Goal: Task Accomplishment & Management: Use online tool/utility

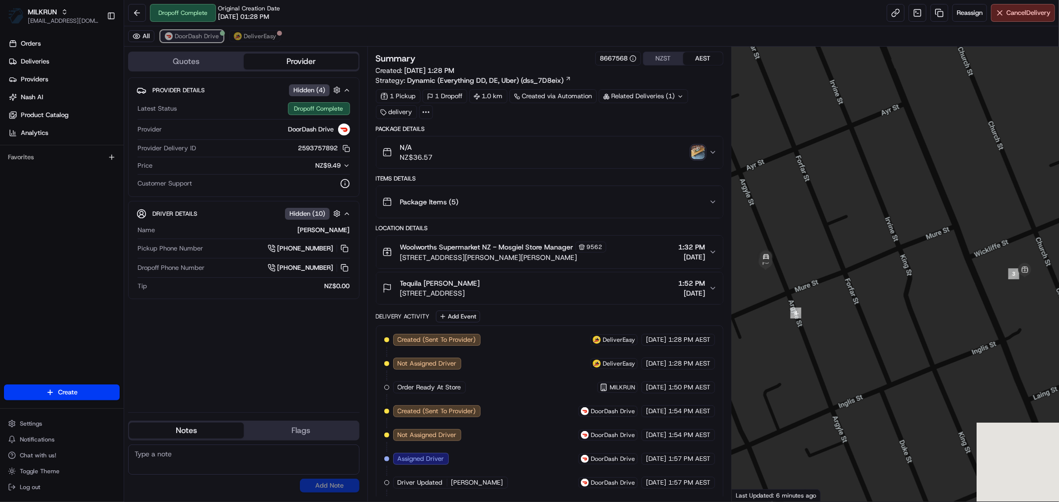
click at [199, 34] on span "DoorDash Drive" at bounding box center [197, 36] width 44 height 8
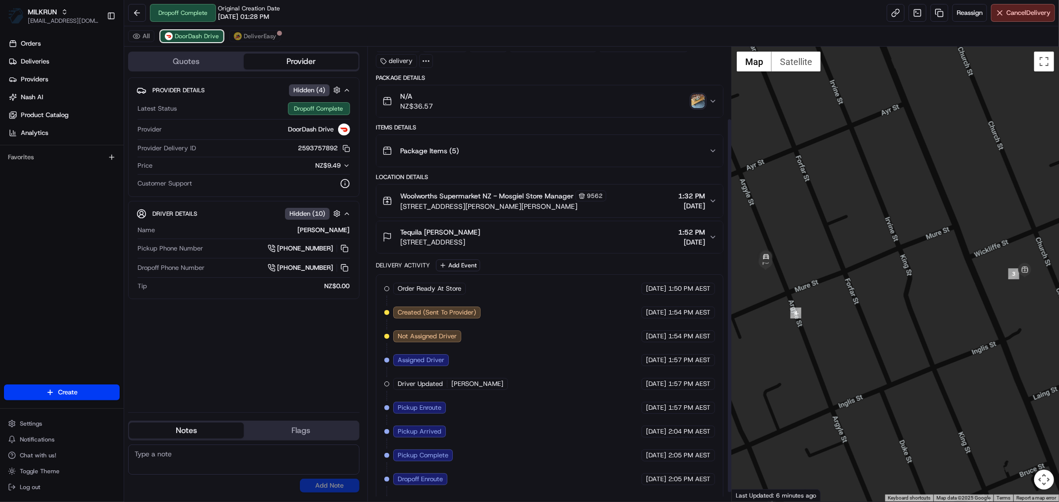
scroll to position [97, 0]
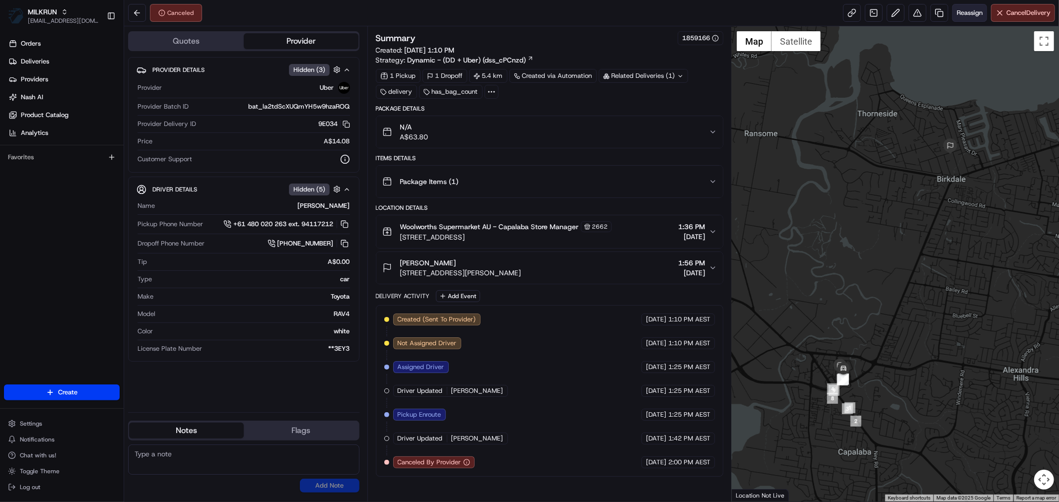
click at [965, 13] on span "Reassign" at bounding box center [970, 12] width 26 height 9
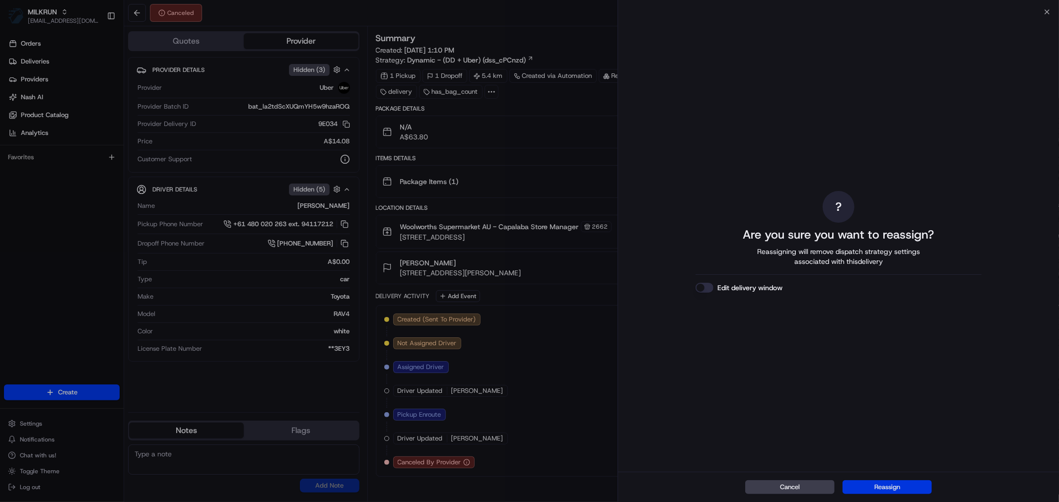
click at [889, 487] on button "Reassign" at bounding box center [887, 488] width 89 height 14
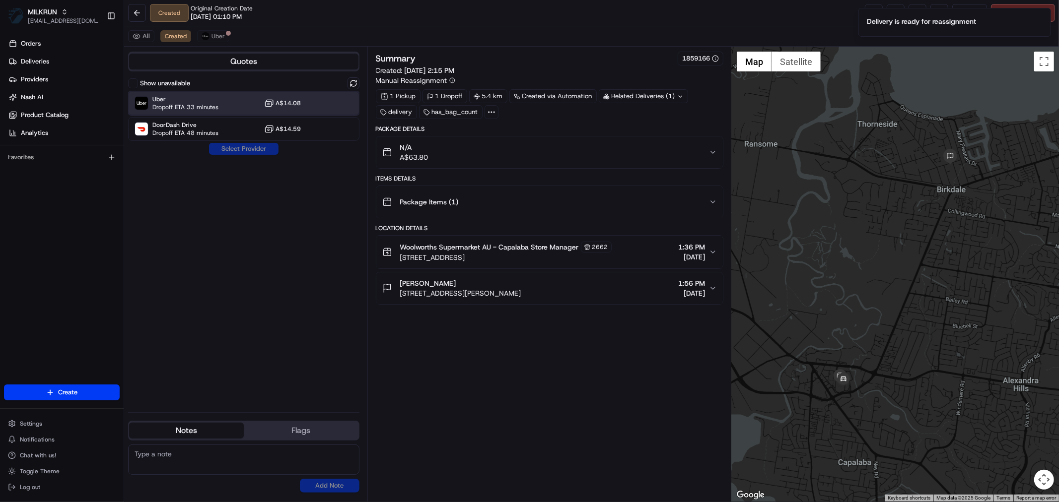
click at [191, 105] on span "Dropoff ETA 33 minutes" at bounding box center [185, 107] width 66 height 8
click at [252, 151] on button "Assign Provider" at bounding box center [244, 149] width 70 height 12
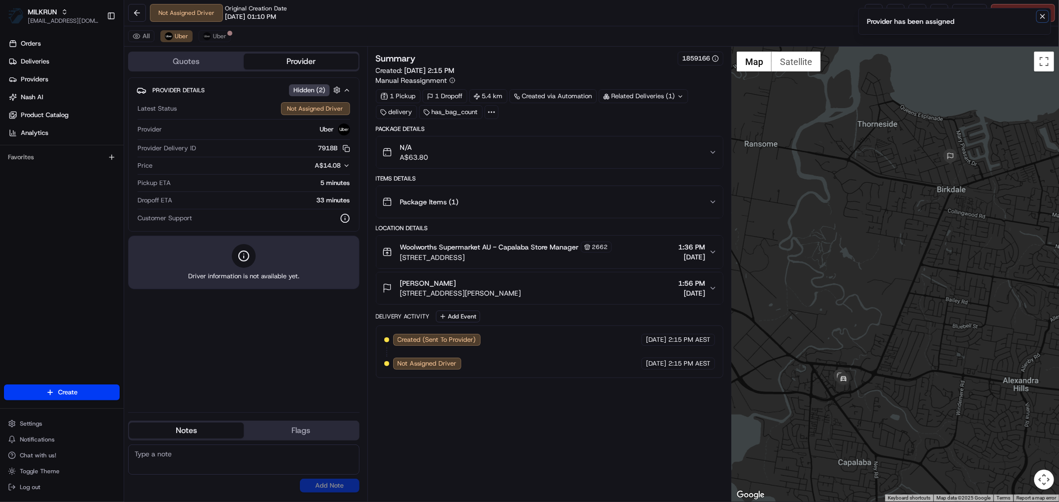
click at [1043, 13] on icon "Notifications (F8)" at bounding box center [1043, 16] width 8 height 8
click at [866, 15] on link at bounding box center [874, 13] width 18 height 18
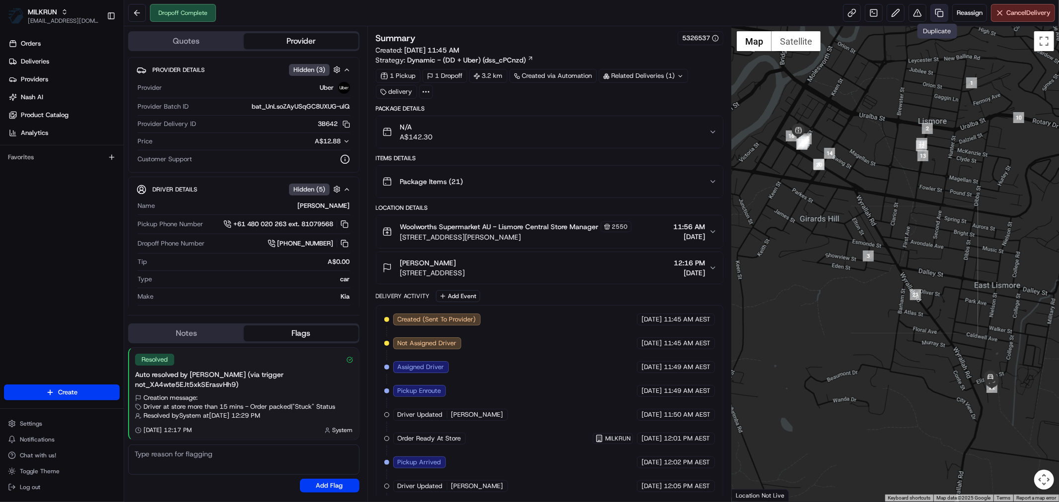
click at [934, 11] on link at bounding box center [939, 13] width 18 height 18
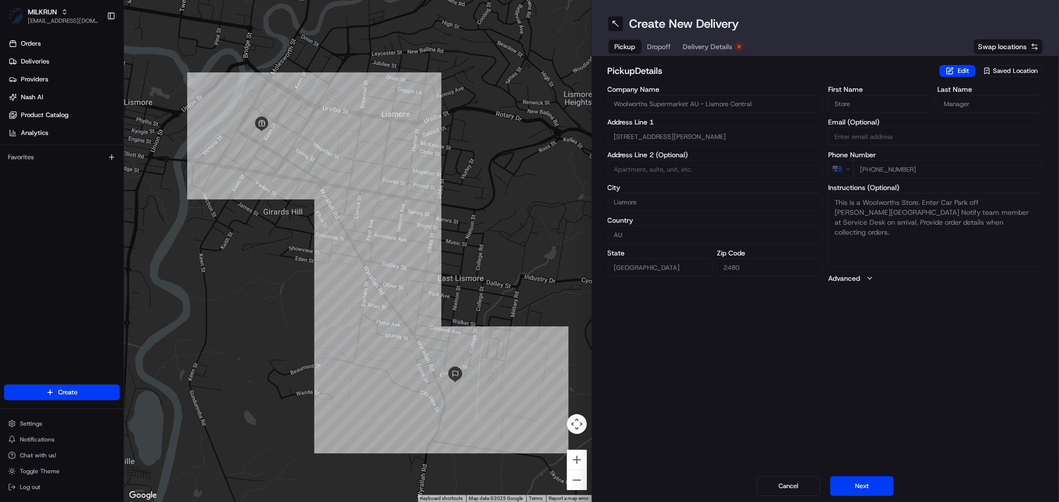
click at [711, 47] on span "Delivery Details" at bounding box center [708, 47] width 50 height 10
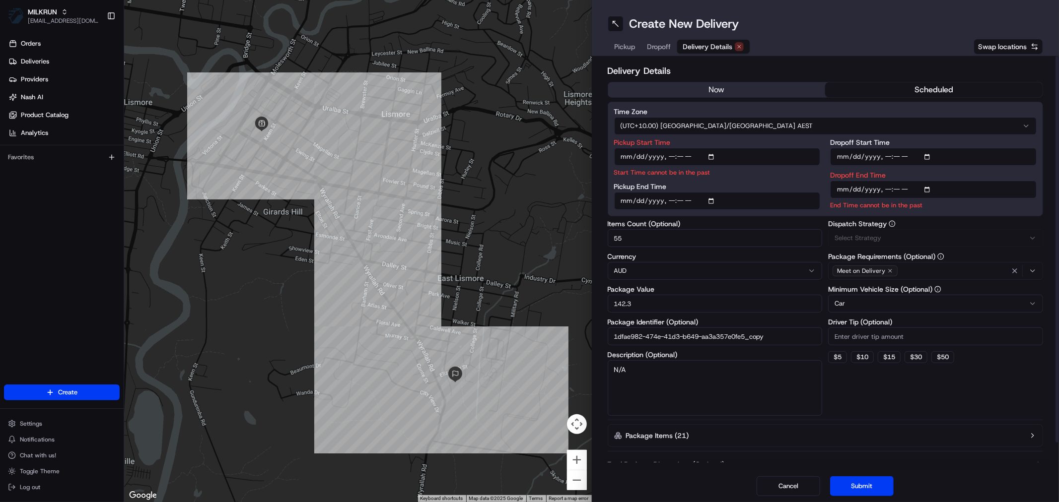
click at [721, 86] on button "now" at bounding box center [716, 89] width 217 height 15
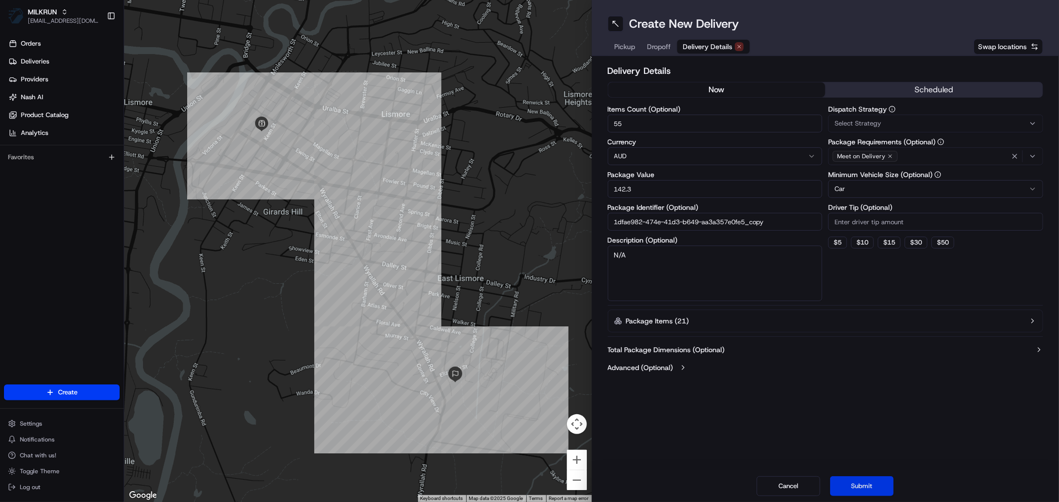
click at [867, 490] on button "Submit" at bounding box center [862, 487] width 64 height 20
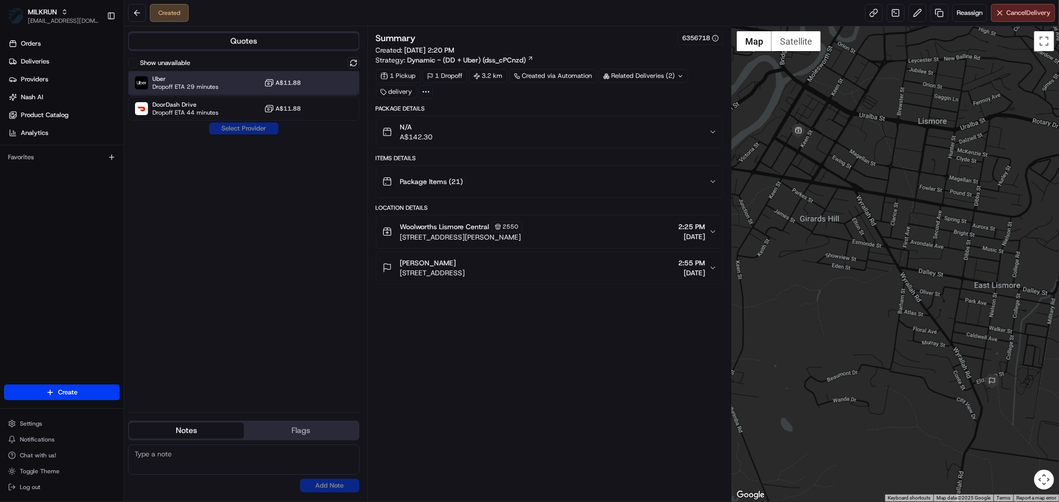
click at [209, 83] on span "Dropoff ETA 29 minutes" at bounding box center [185, 87] width 66 height 8
click at [239, 131] on button "Assign Provider" at bounding box center [244, 129] width 70 height 12
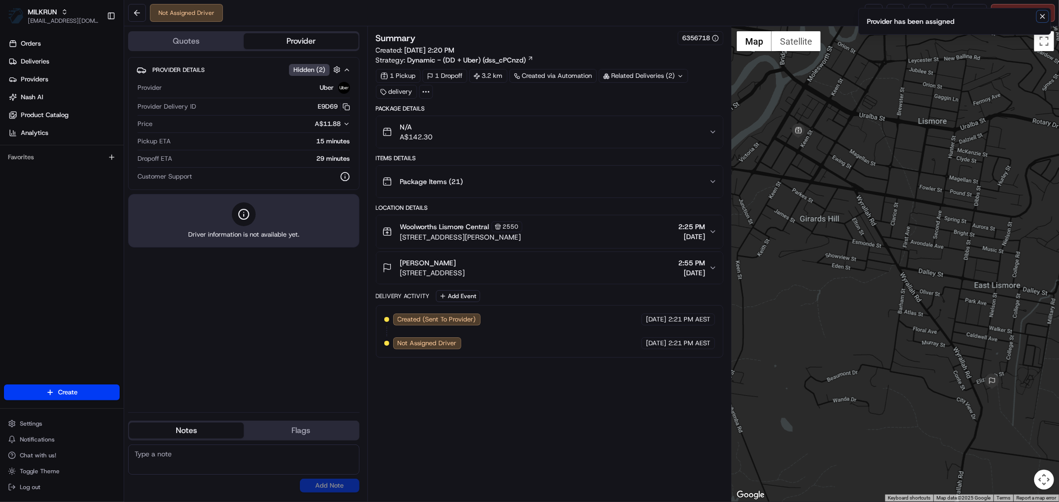
click at [1041, 16] on icon "Notifications (F8)" at bounding box center [1043, 16] width 8 height 8
click at [873, 10] on link at bounding box center [874, 13] width 18 height 18
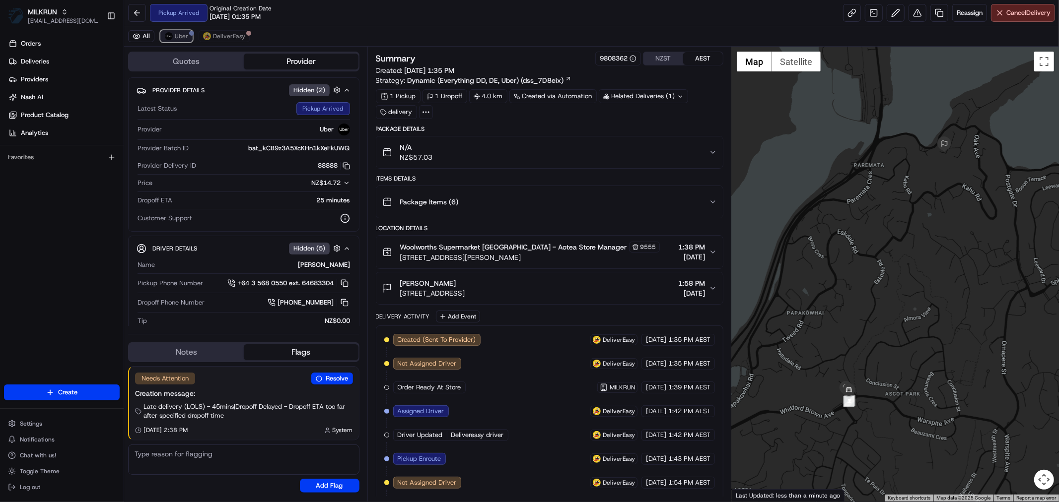
click at [178, 33] on span "Uber" at bounding box center [181, 36] width 13 height 8
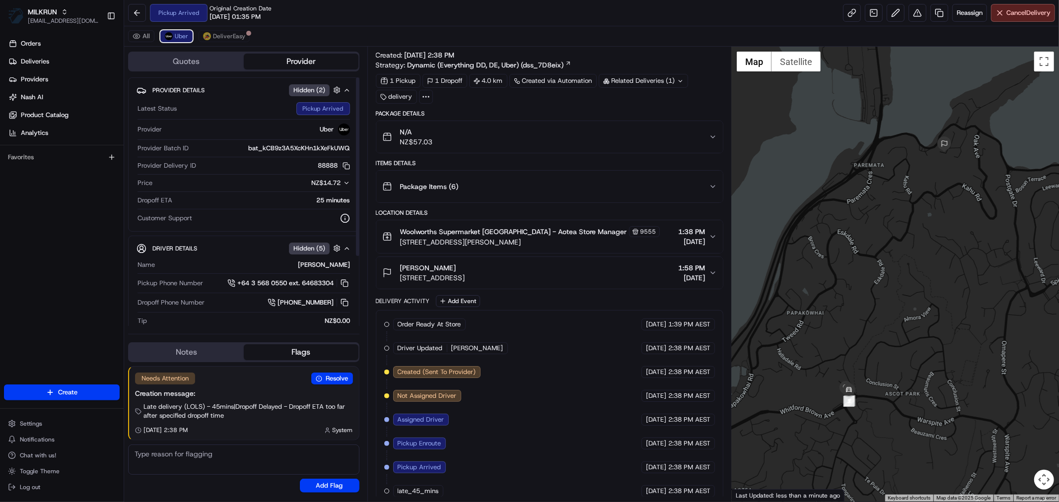
scroll to position [26, 0]
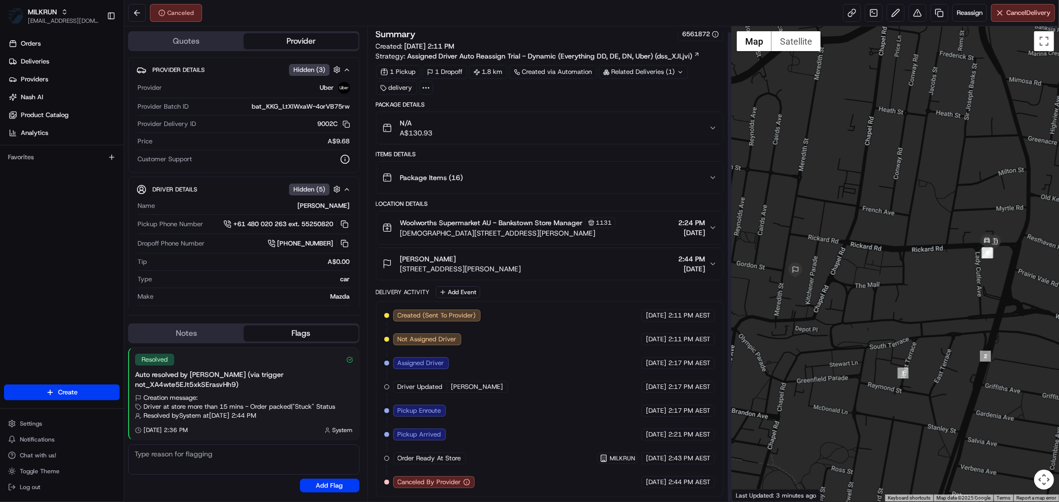
scroll to position [6, 0]
click at [958, 10] on span "Reassign" at bounding box center [970, 12] width 26 height 9
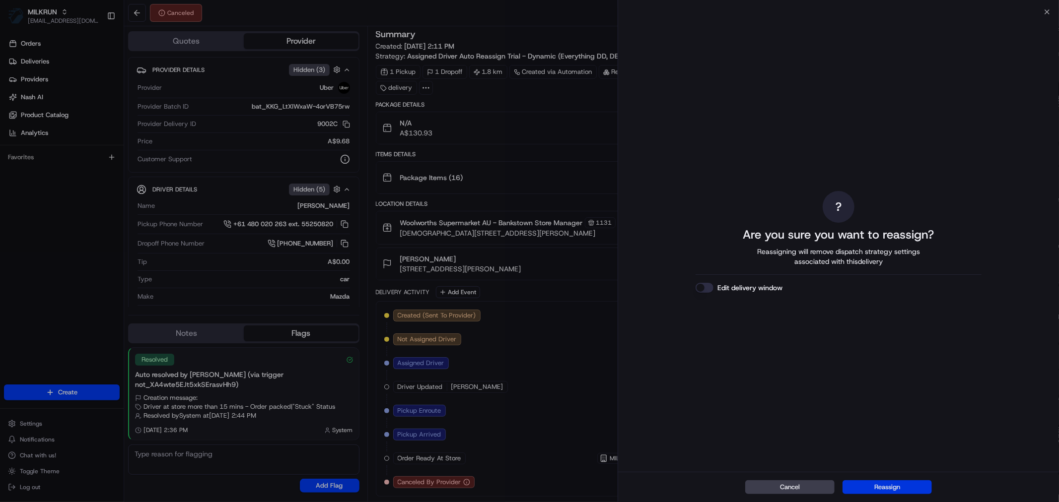
click at [909, 486] on button "Reassign" at bounding box center [887, 488] width 89 height 14
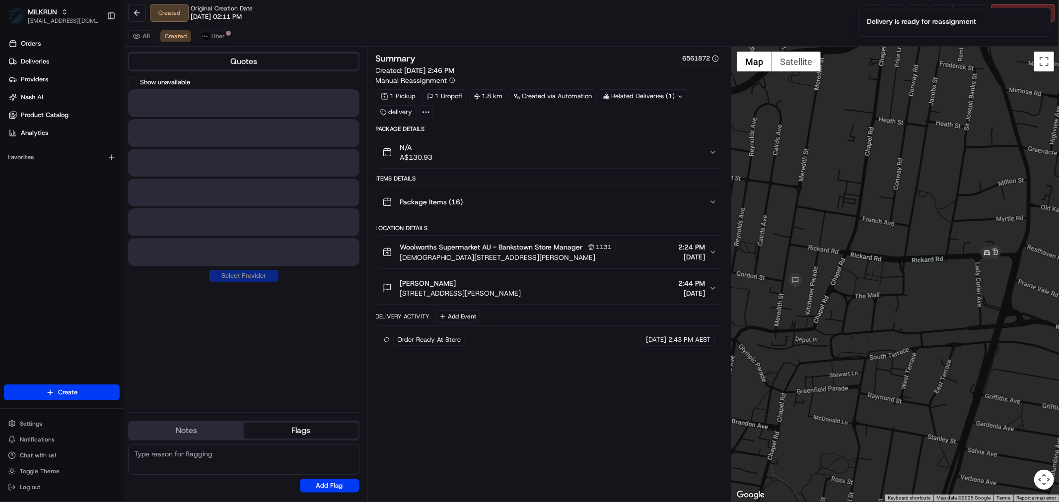
scroll to position [0, 0]
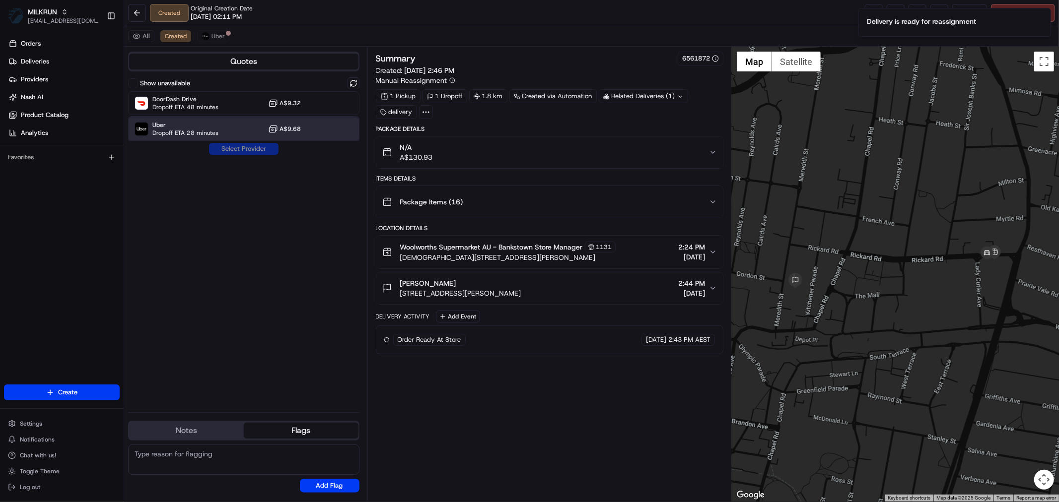
click at [210, 127] on span "Uber" at bounding box center [185, 125] width 66 height 8
click at [234, 147] on button "Assign Provider" at bounding box center [244, 149] width 70 height 12
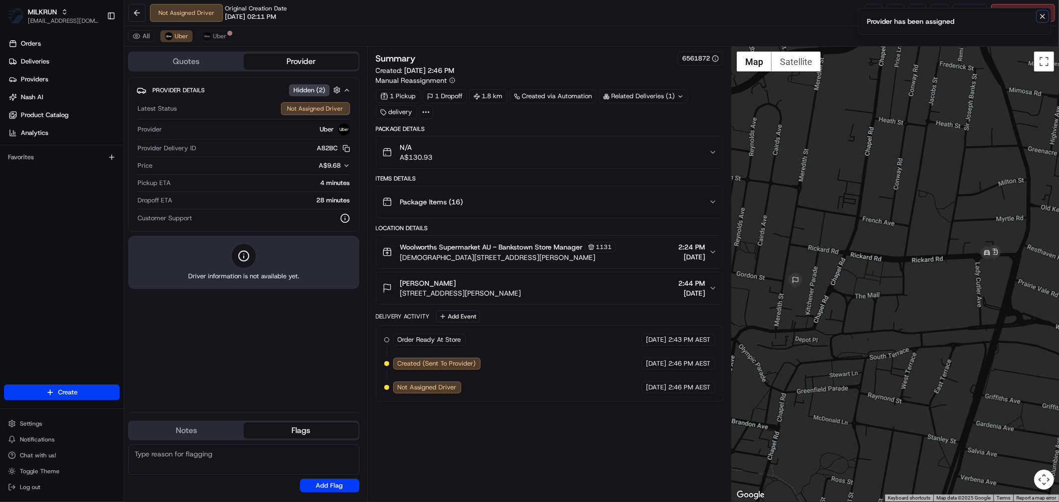
click at [1046, 15] on icon "Notifications (F8)" at bounding box center [1043, 16] width 8 height 8
click at [870, 16] on link at bounding box center [874, 13] width 18 height 18
click at [216, 39] on span "Uber" at bounding box center [219, 36] width 13 height 8
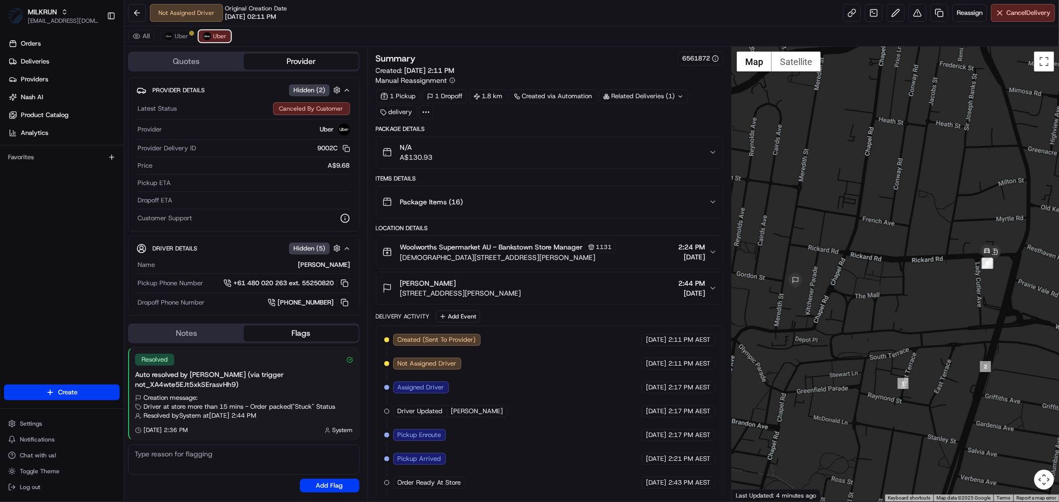
scroll to position [26, 0]
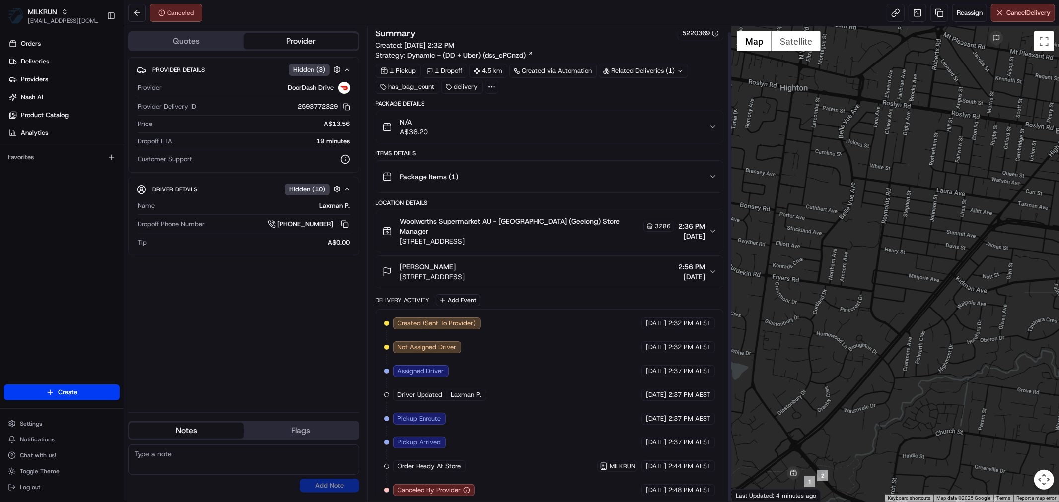
scroll to position [6, 0]
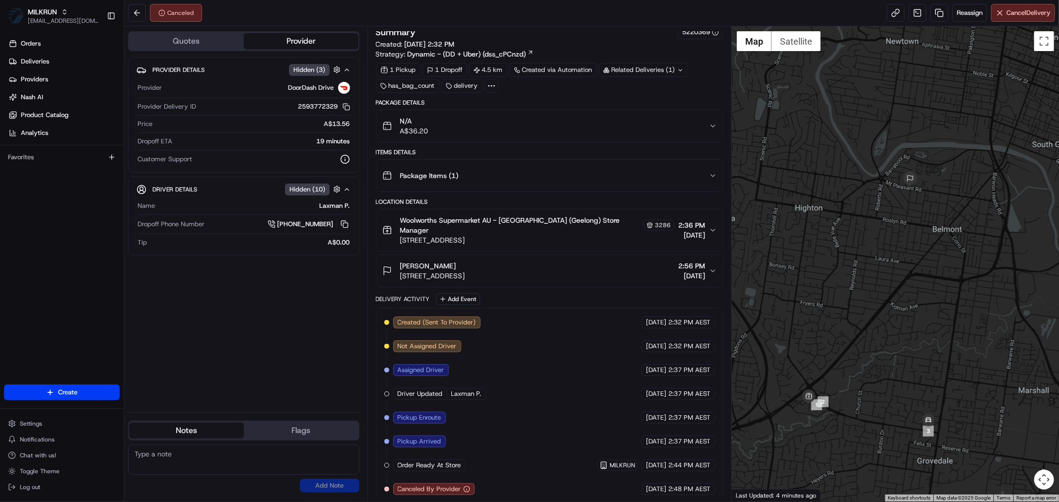
drag, startPoint x: 834, startPoint y: 442, endPoint x: 850, endPoint y: 394, distance: 50.7
click at [850, 394] on div at bounding box center [895, 264] width 327 height 476
click at [970, 13] on span "Reassign" at bounding box center [970, 12] width 26 height 9
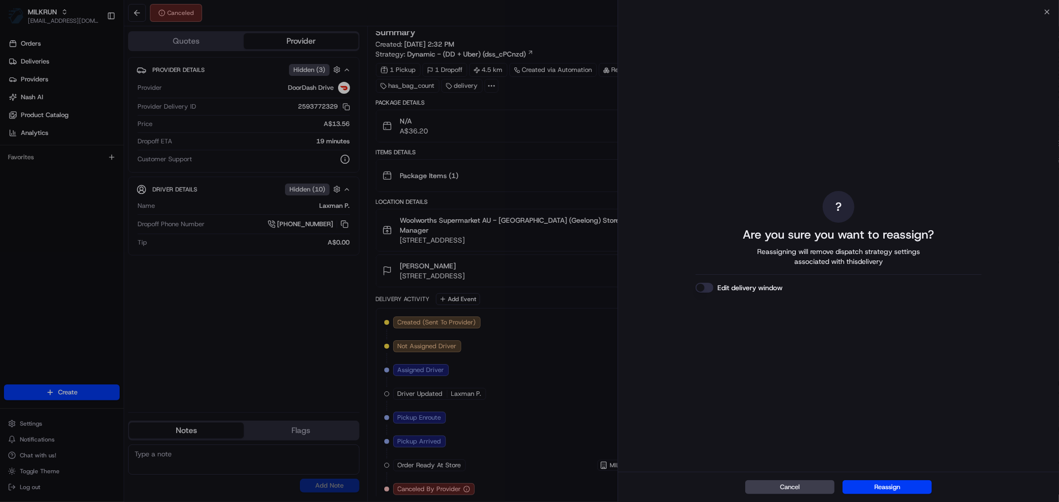
click at [886, 486] on button "Reassign" at bounding box center [887, 488] width 89 height 14
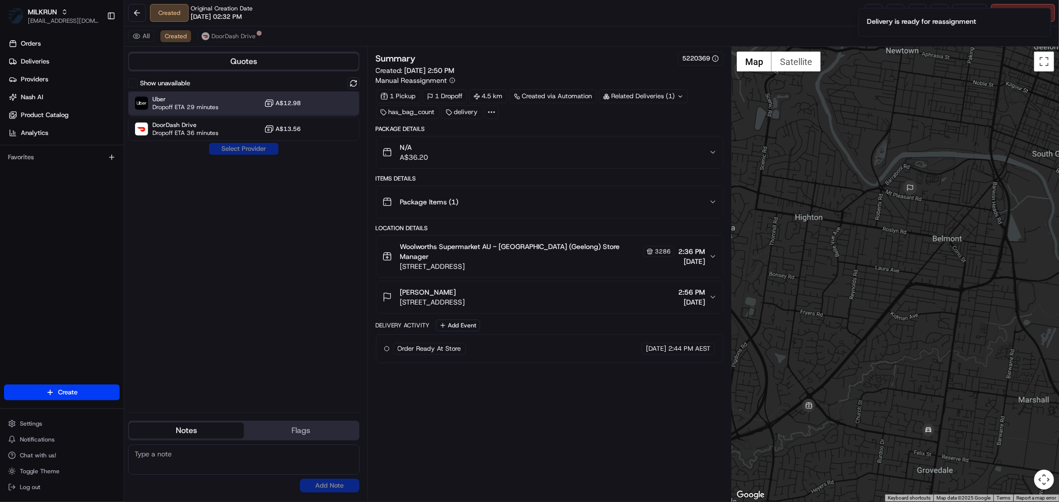
click at [180, 101] on span "Uber" at bounding box center [185, 99] width 66 height 8
click at [219, 143] on button "Assign Provider" at bounding box center [244, 149] width 70 height 12
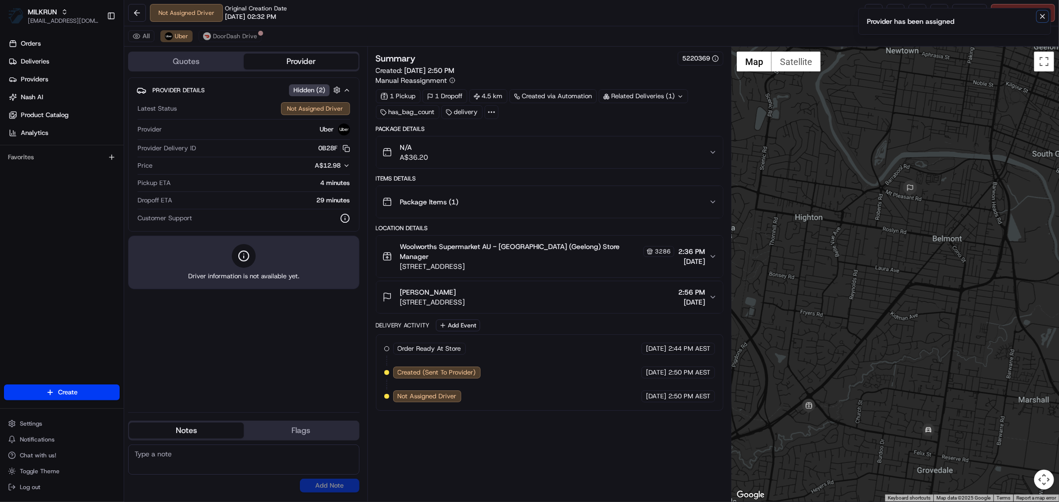
click at [1043, 15] on icon "Notifications (F8)" at bounding box center [1043, 16] width 8 height 8
click at [871, 12] on link at bounding box center [874, 13] width 18 height 18
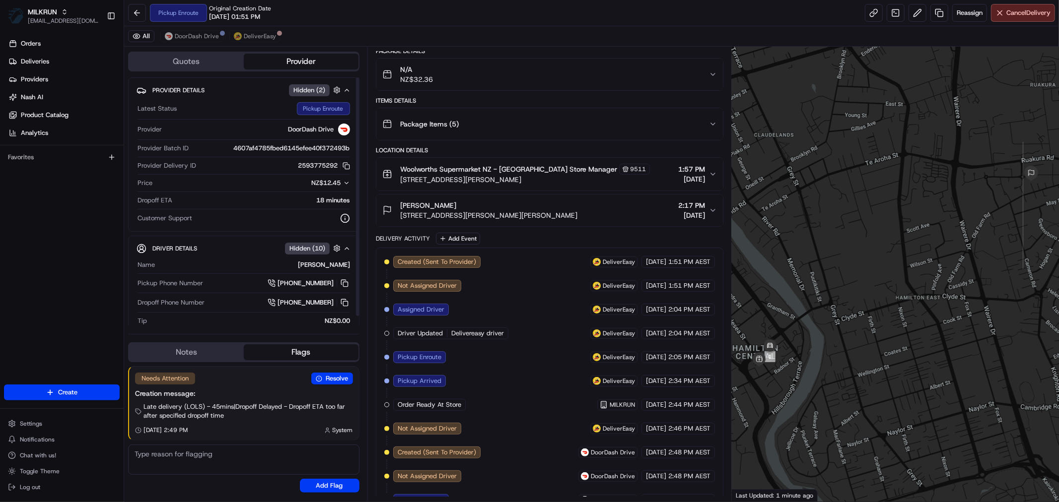
scroll to position [193, 0]
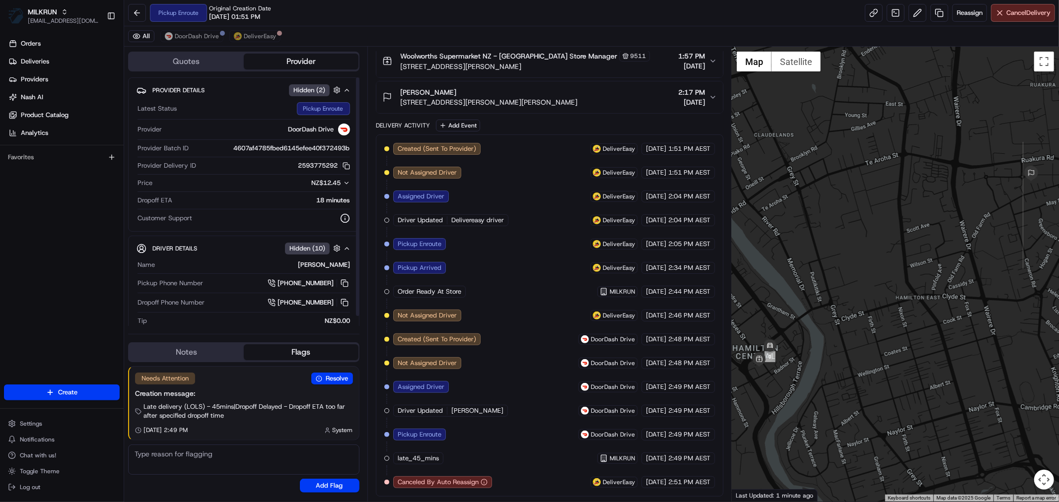
click at [178, 27] on div "All DoorDash Drive DeliverEasy" at bounding box center [591, 36] width 935 height 20
click at [182, 34] on span "DoorDash Drive" at bounding box center [197, 36] width 44 height 8
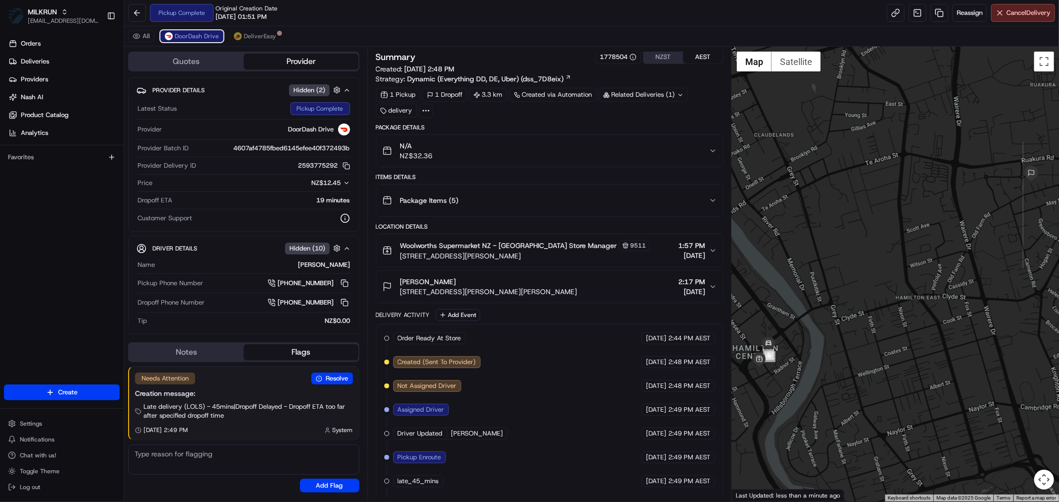
scroll to position [50, 0]
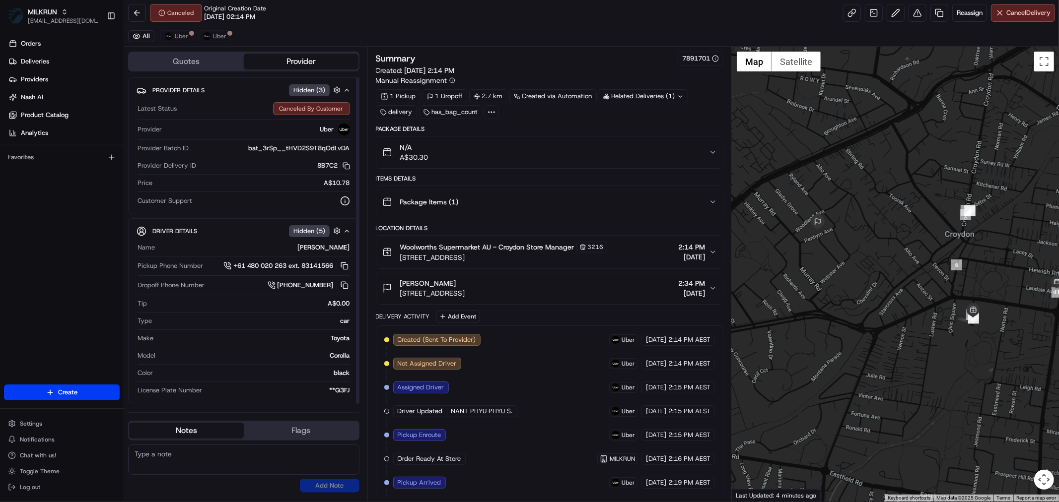
scroll to position [193, 0]
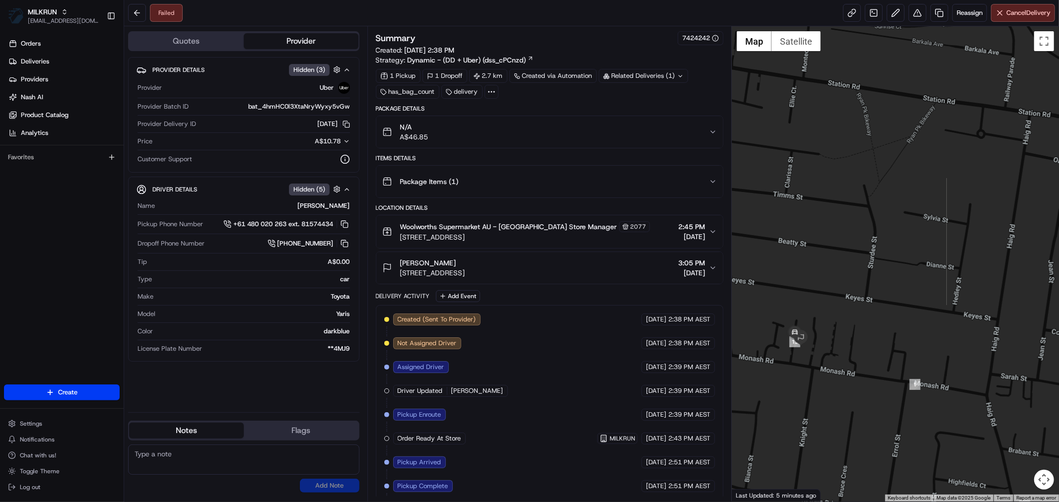
drag, startPoint x: 785, startPoint y: 360, endPoint x: 866, endPoint y: 363, distance: 80.5
click at [866, 363] on div at bounding box center [895, 264] width 327 height 476
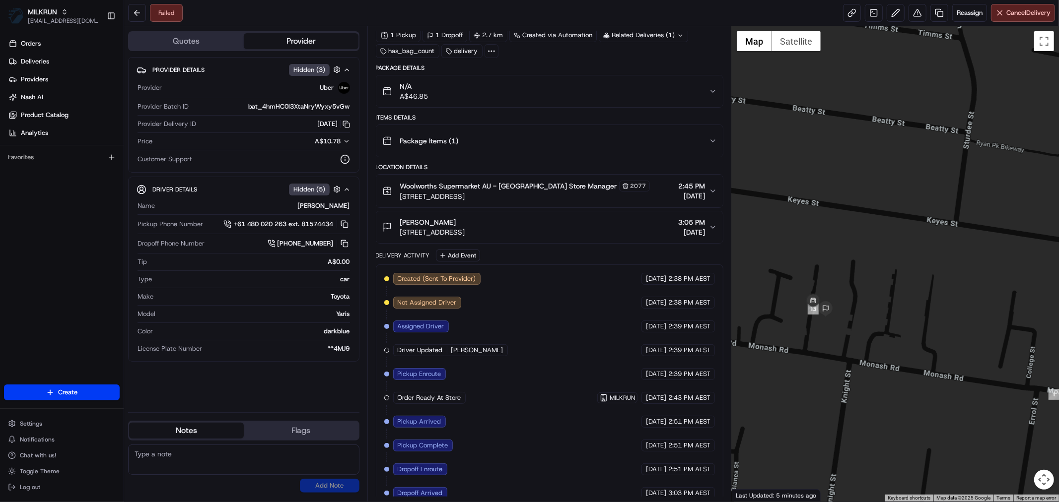
scroll to position [77, 0]
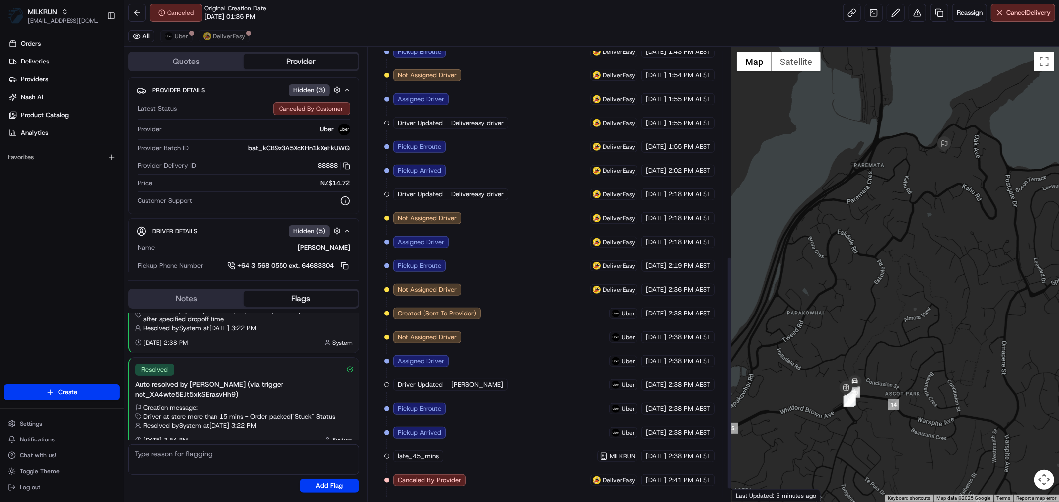
scroll to position [432, 0]
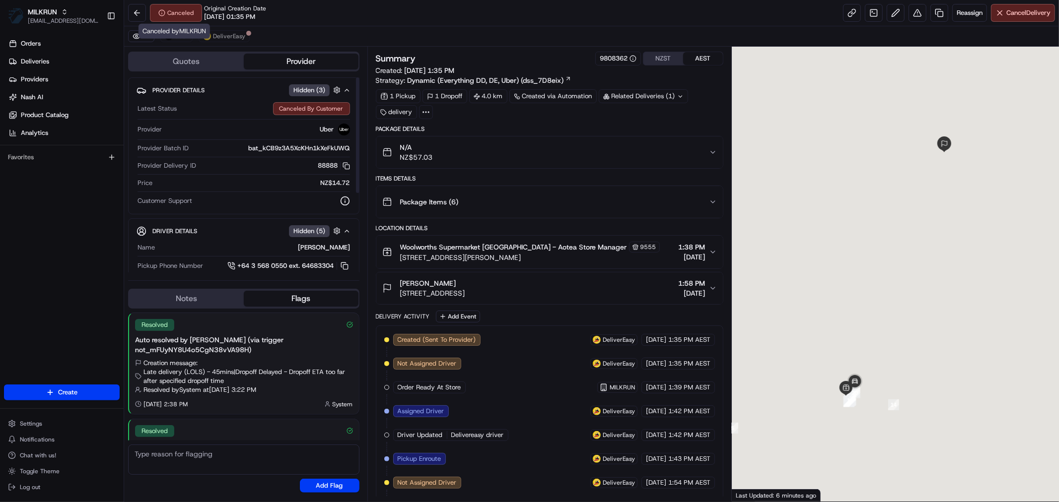
scroll to position [62, 0]
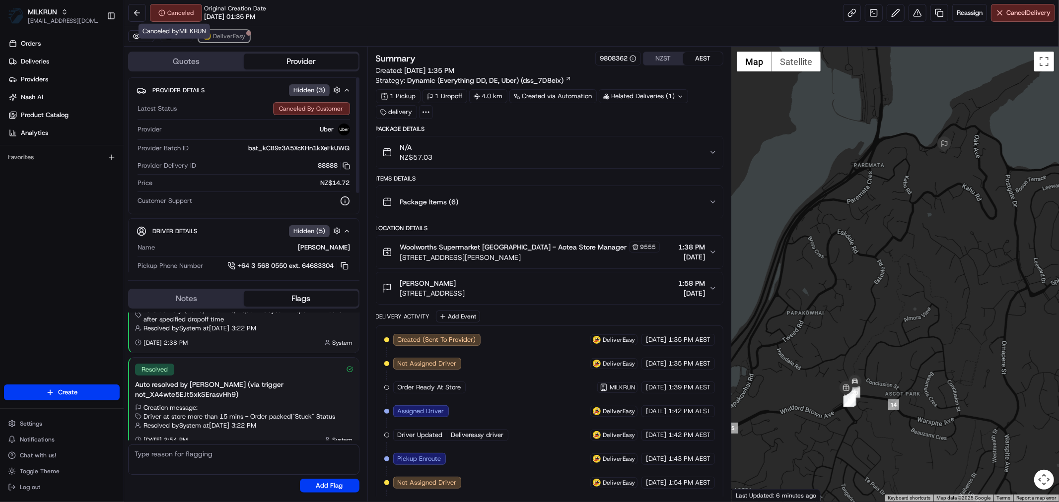
click at [224, 36] on span "DeliverEasy" at bounding box center [229, 36] width 32 height 8
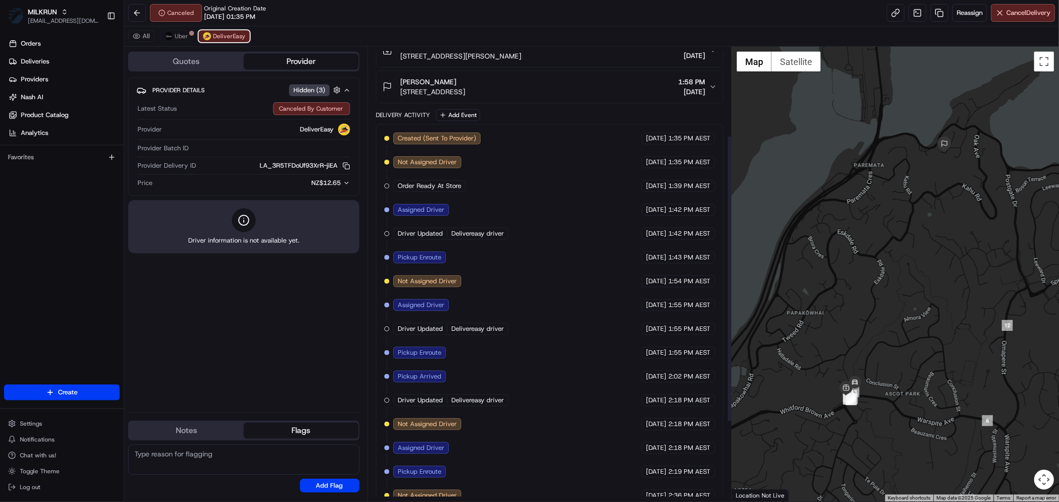
scroll to position [265, 0]
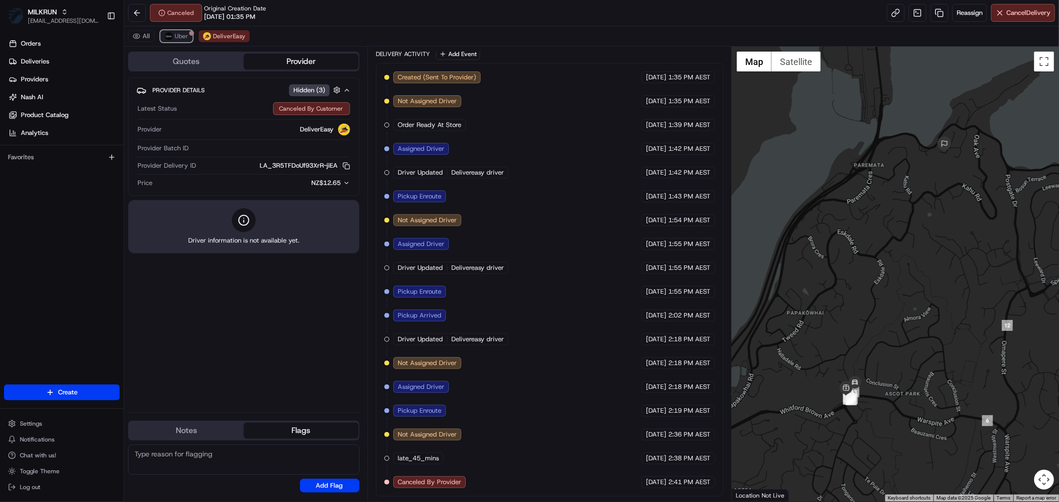
click at [184, 34] on span "Uber" at bounding box center [181, 36] width 13 height 8
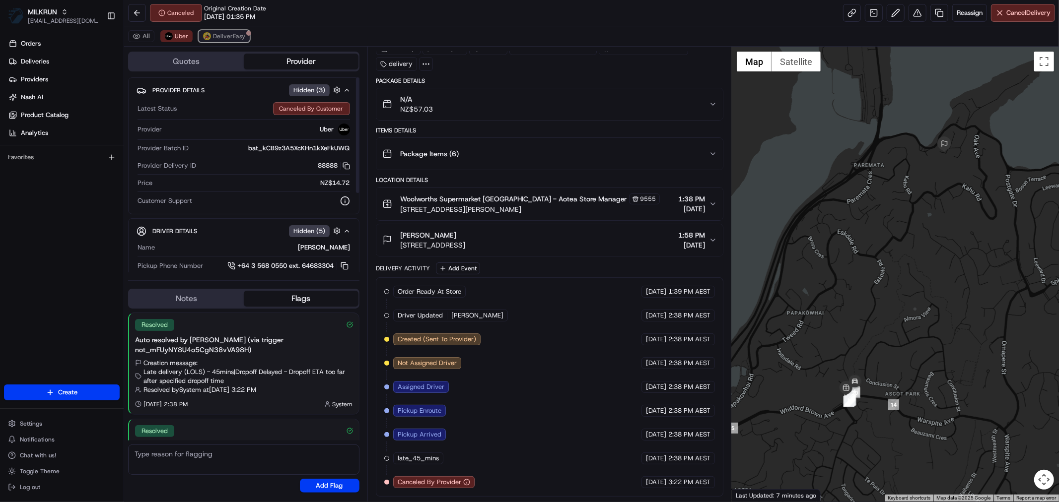
click at [224, 36] on span "DeliverEasy" at bounding box center [229, 36] width 32 height 8
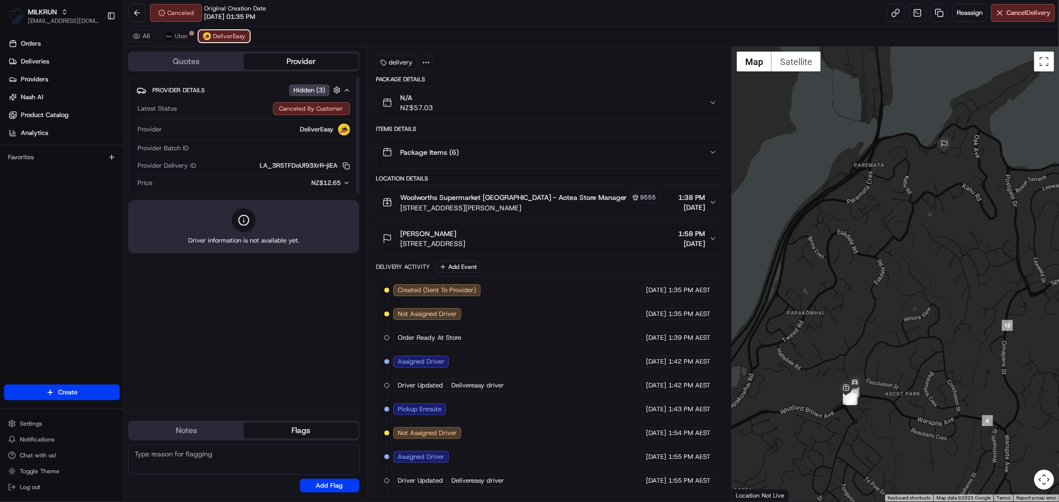
scroll to position [265, 0]
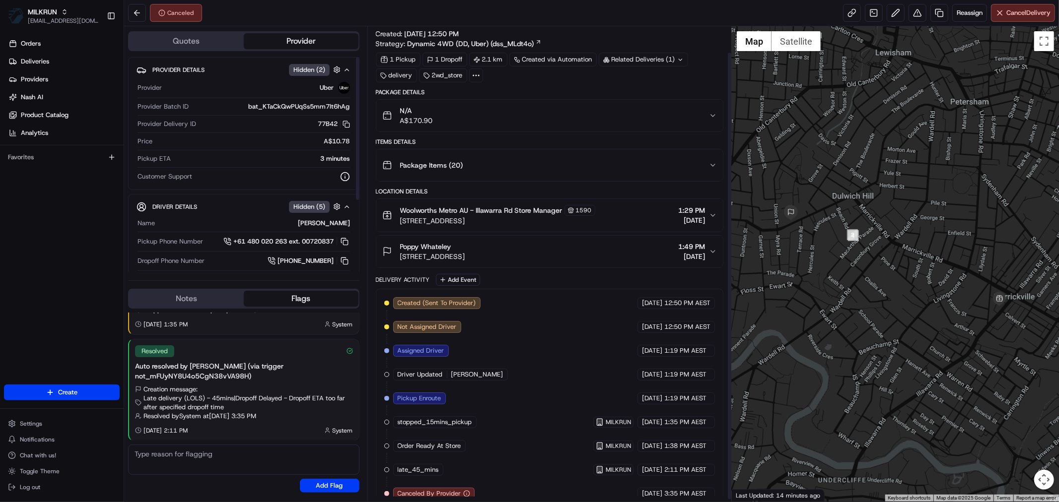
scroll to position [30, 0]
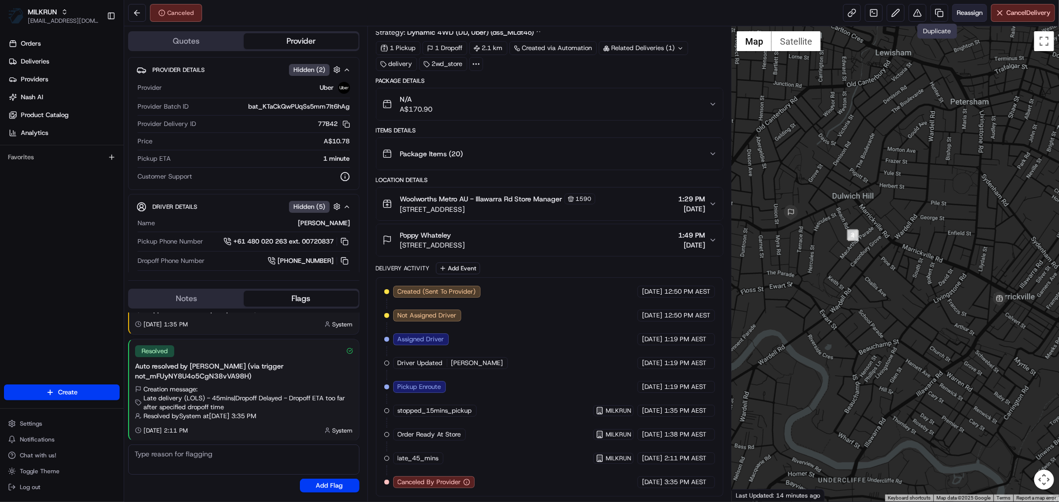
click at [965, 11] on span "Reassign" at bounding box center [970, 12] width 26 height 9
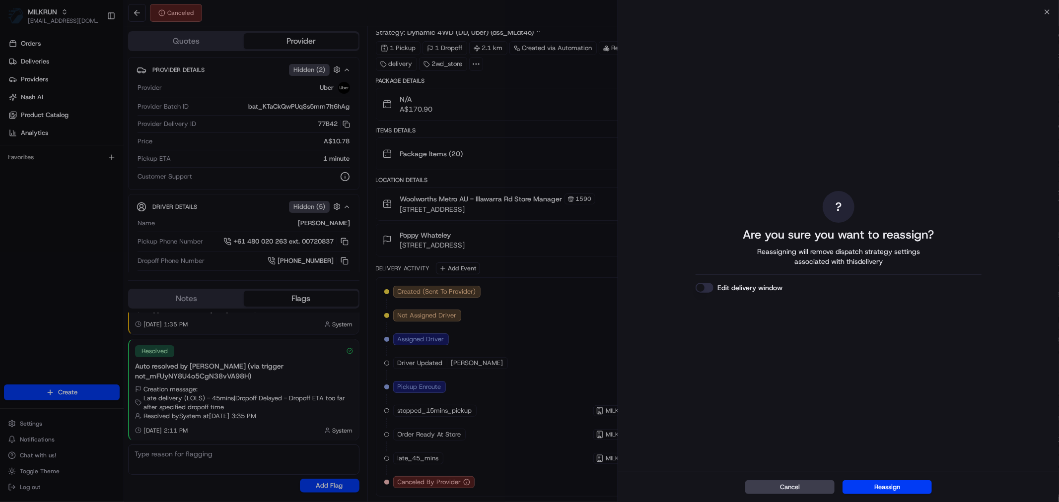
click at [900, 479] on div "Cancel Reassign" at bounding box center [838, 487] width 441 height 30
click at [896, 481] on div "Cancel Reassign" at bounding box center [838, 487] width 441 height 30
click at [894, 484] on button "Reassign" at bounding box center [887, 488] width 89 height 14
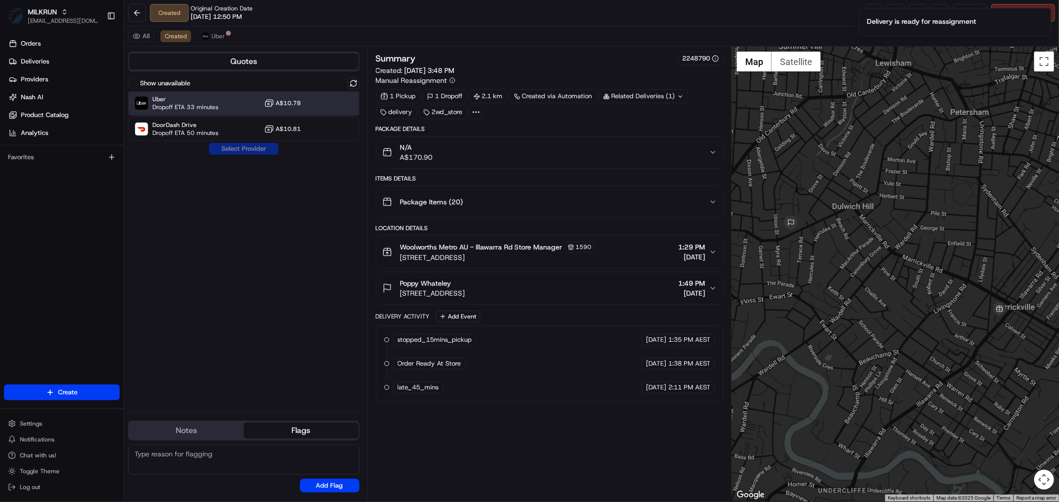
click at [220, 98] on div "Uber Dropoff ETA 33 minutes A$10.78" at bounding box center [243, 103] width 231 height 24
click at [240, 148] on button "Assign Provider" at bounding box center [244, 149] width 70 height 12
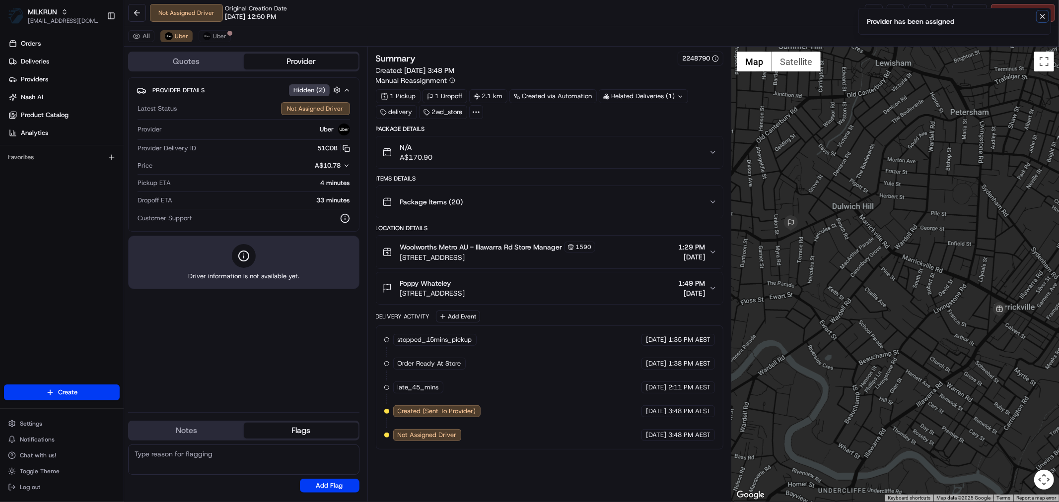
click at [1042, 15] on icon "Notifications (F8)" at bounding box center [1043, 16] width 8 height 8
click at [870, 8] on link at bounding box center [874, 13] width 18 height 18
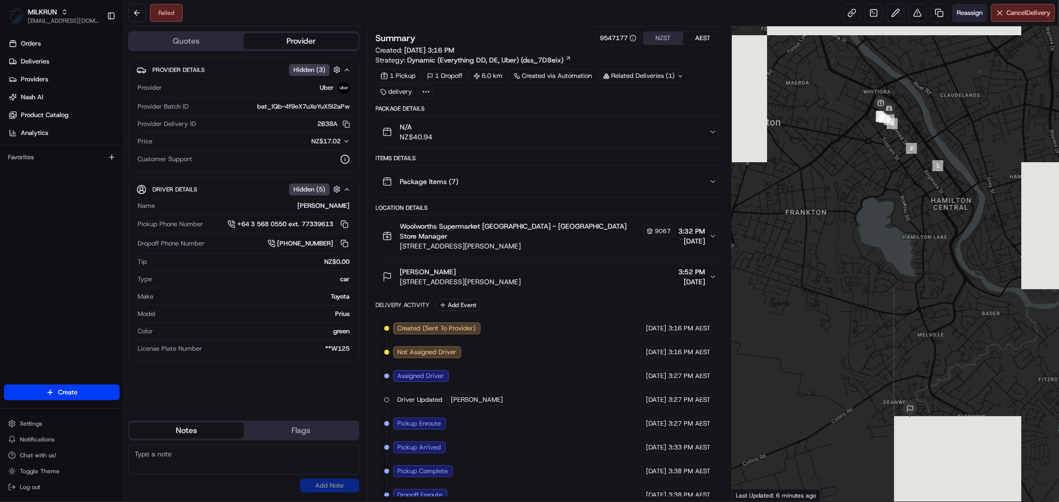
click at [970, 10] on span "Reassign" at bounding box center [970, 12] width 26 height 9
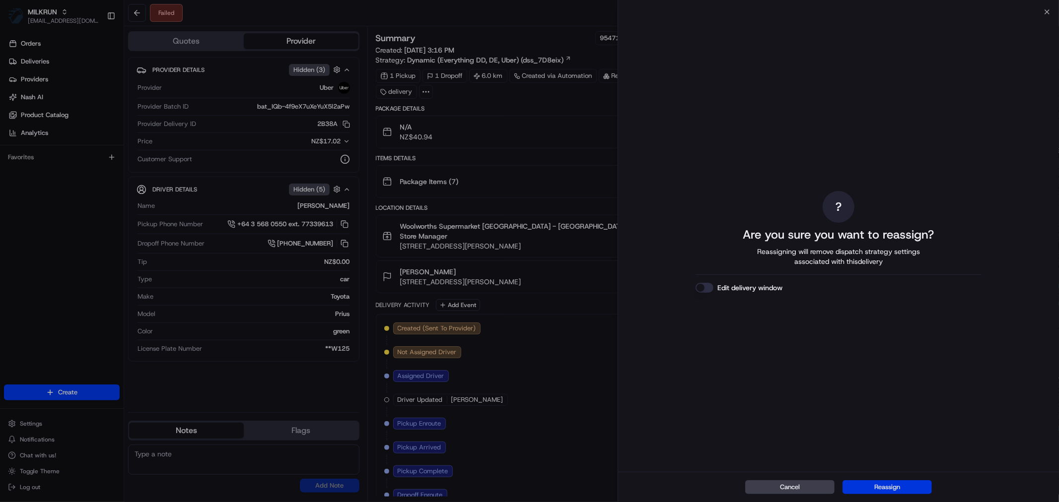
click at [901, 489] on button "Reassign" at bounding box center [887, 488] width 89 height 14
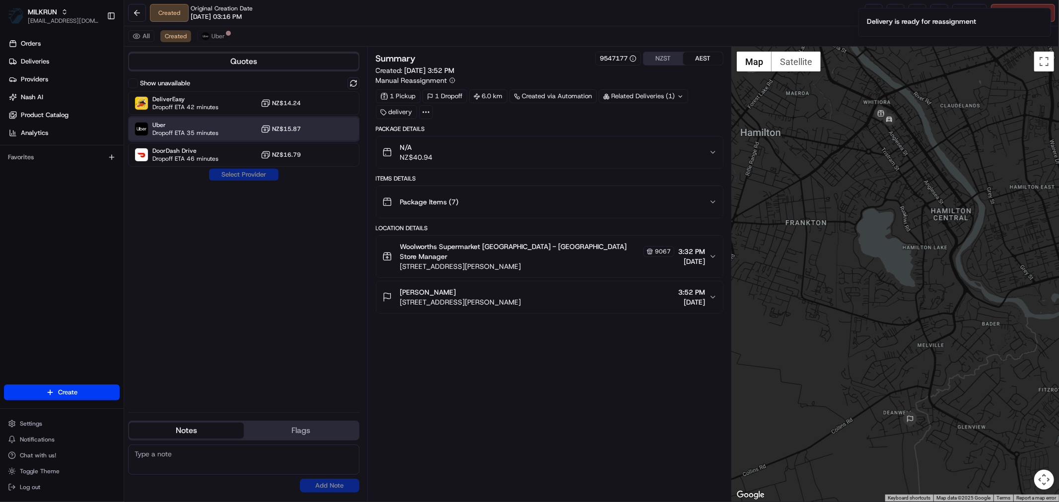
click at [193, 127] on span "Uber" at bounding box center [185, 125] width 66 height 8
click at [232, 171] on button "Assign Provider" at bounding box center [244, 175] width 70 height 12
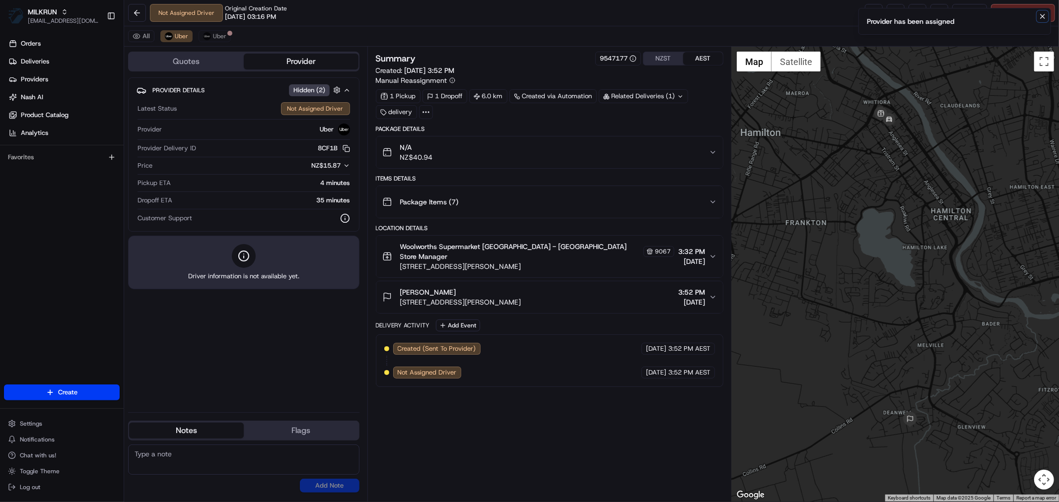
click at [1044, 15] on icon "Notifications (F8)" at bounding box center [1043, 16] width 4 height 4
click at [867, 11] on link at bounding box center [874, 13] width 18 height 18
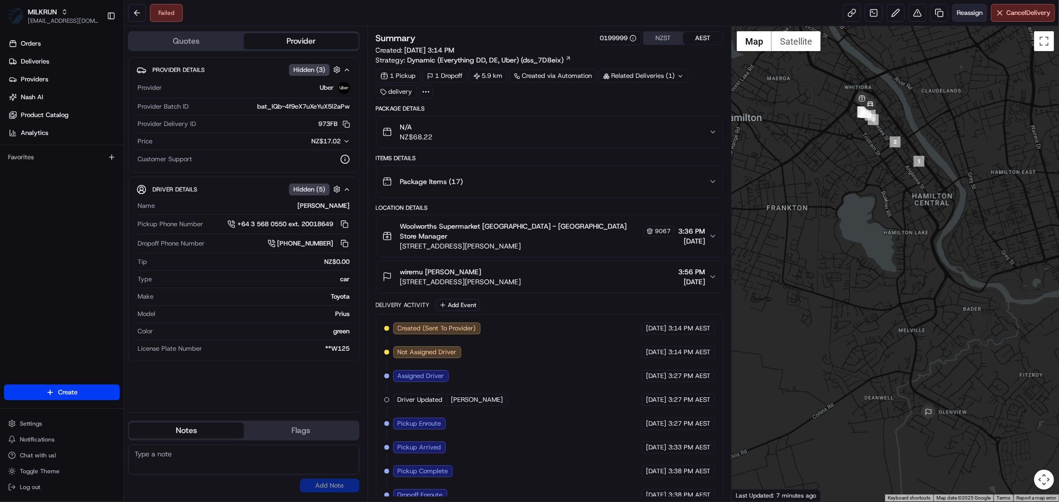
click at [967, 15] on span "Reassign" at bounding box center [970, 12] width 26 height 9
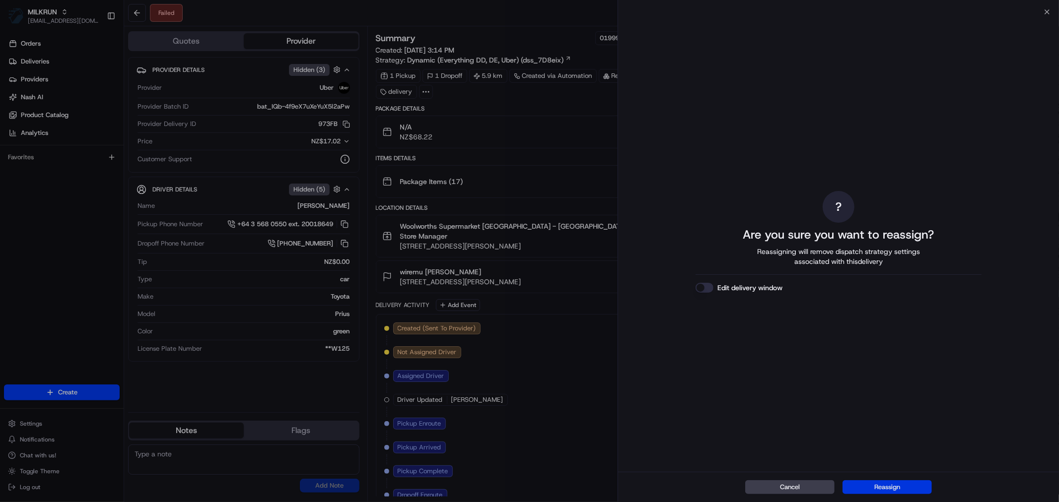
click at [883, 486] on button "Reassign" at bounding box center [887, 488] width 89 height 14
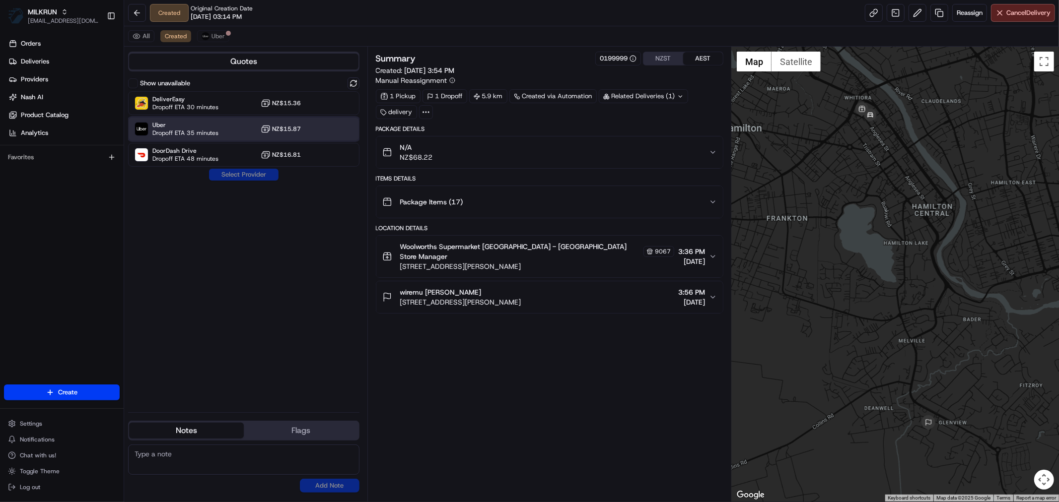
click at [219, 131] on div "Uber Dropoff ETA 35 minutes NZ$15.87" at bounding box center [243, 129] width 231 height 24
click at [239, 174] on button "Assign Provider" at bounding box center [244, 175] width 70 height 12
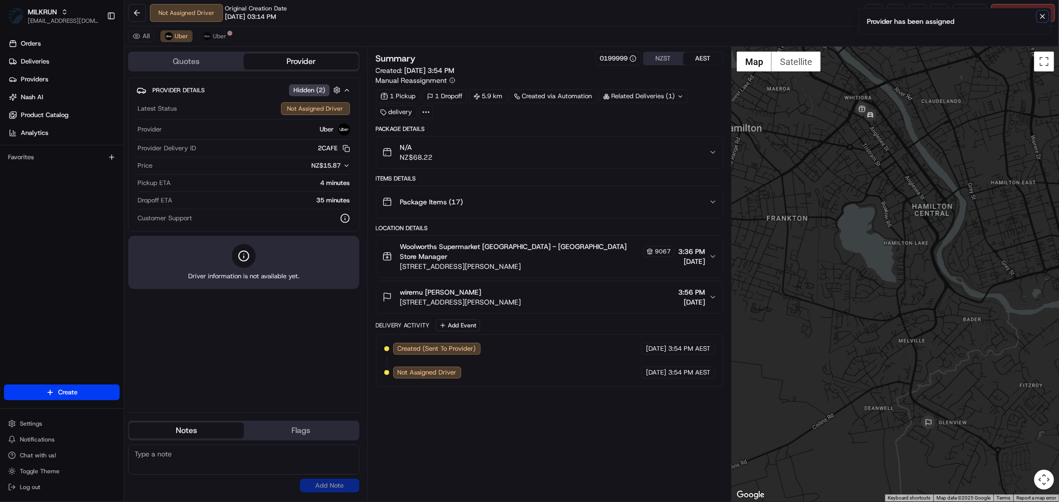
click at [1043, 14] on icon "Notifications (F8)" at bounding box center [1043, 16] width 8 height 8
click at [865, 17] on link at bounding box center [874, 13] width 18 height 18
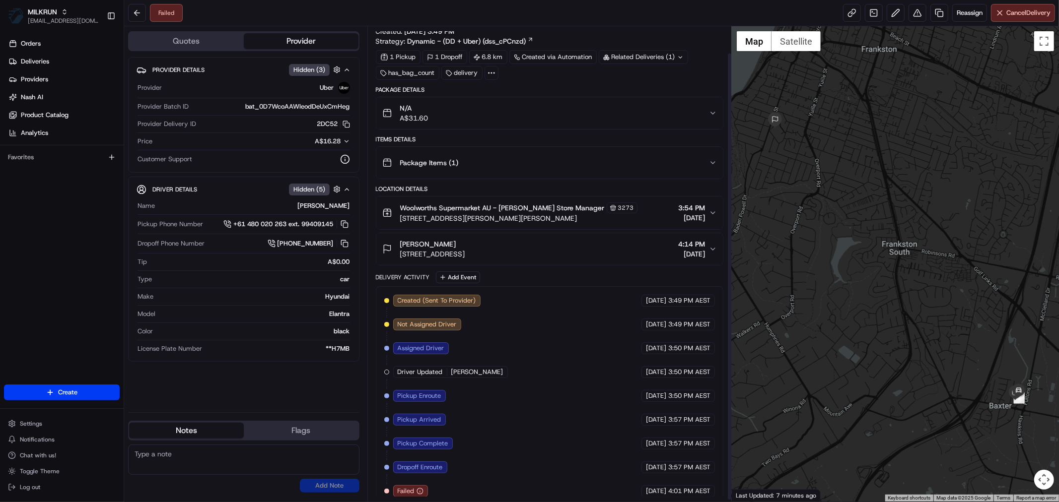
scroll to position [30, 0]
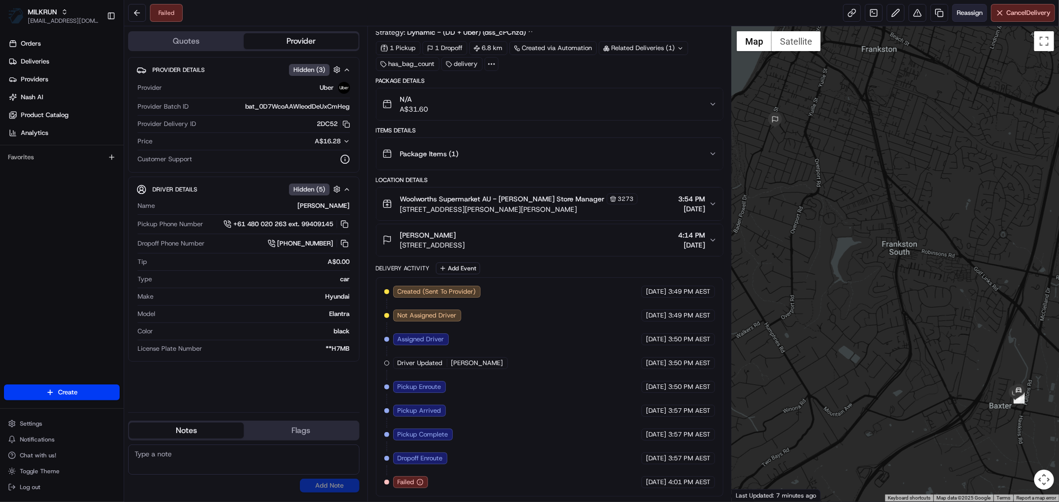
click at [972, 13] on span "Reassign" at bounding box center [970, 12] width 26 height 9
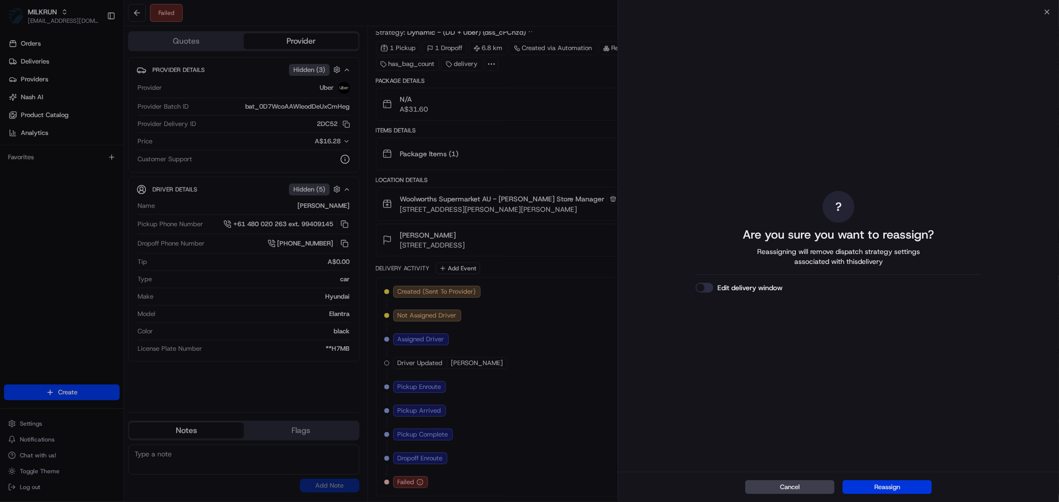
click at [886, 485] on button "Reassign" at bounding box center [887, 488] width 89 height 14
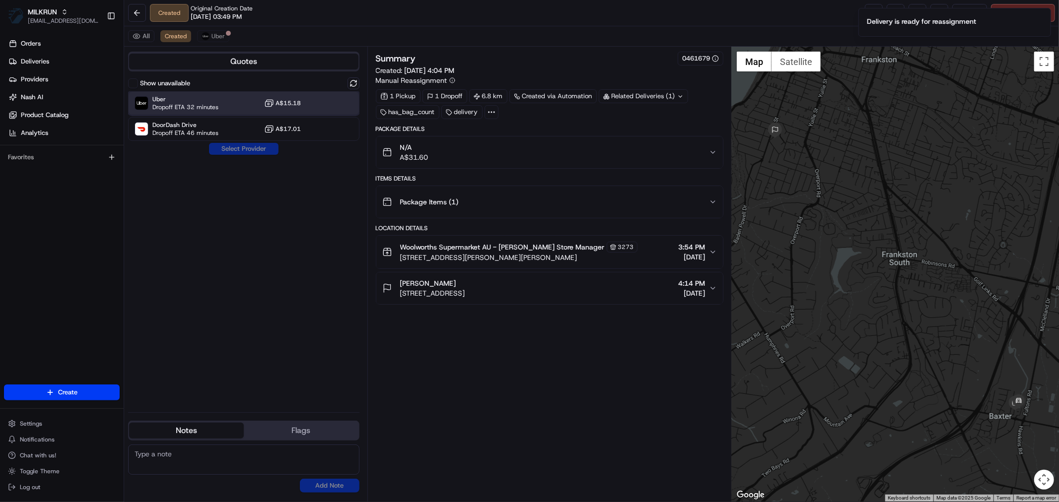
click at [185, 102] on span "Uber" at bounding box center [185, 99] width 66 height 8
click at [235, 147] on button "Assign Provider" at bounding box center [244, 149] width 70 height 12
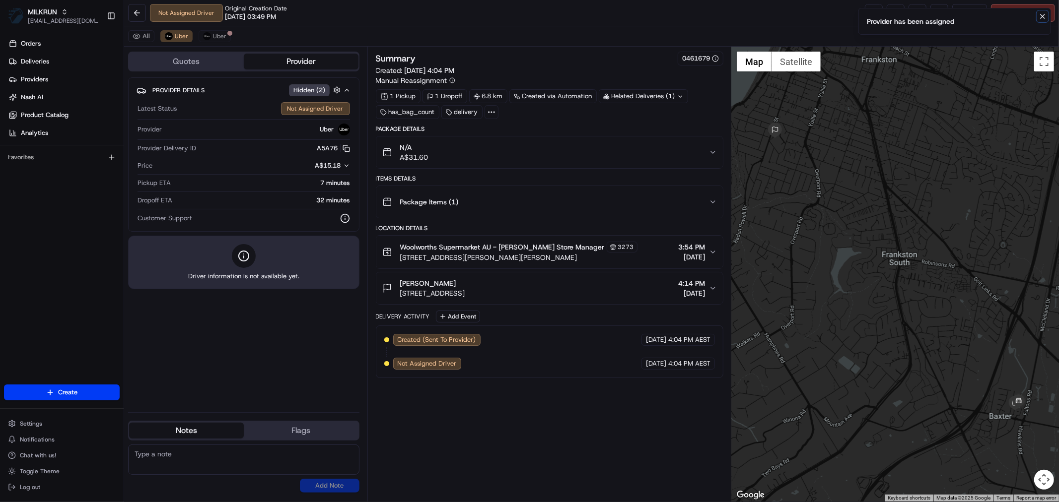
click at [1041, 18] on icon "Notifications (F8)" at bounding box center [1043, 16] width 8 height 8
click at [871, 16] on link at bounding box center [874, 13] width 18 height 18
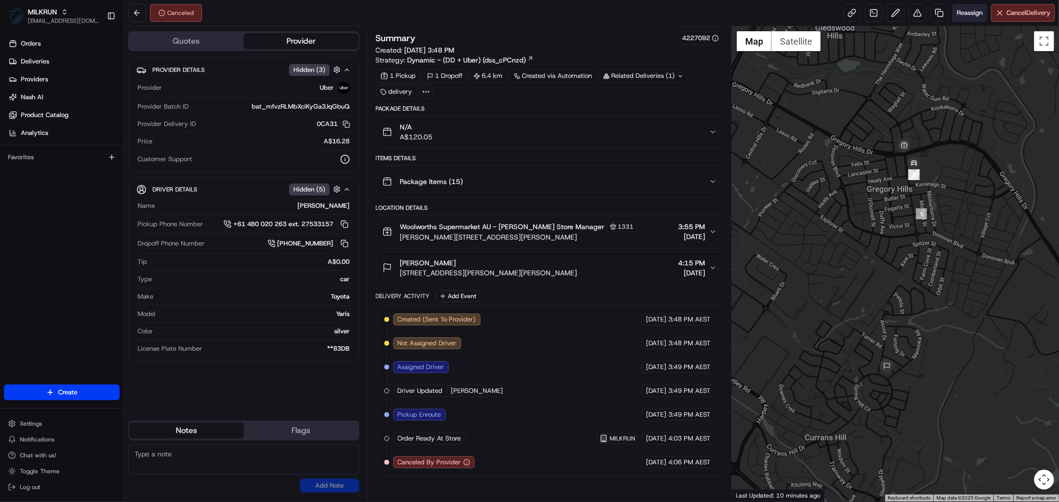
click at [961, 13] on span "Reassign" at bounding box center [970, 12] width 26 height 9
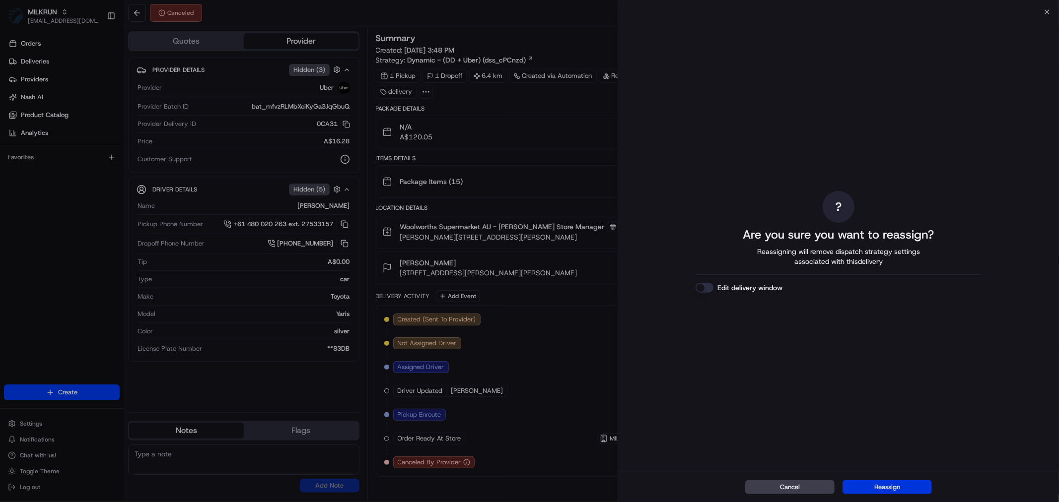
click at [910, 486] on button "Reassign" at bounding box center [887, 488] width 89 height 14
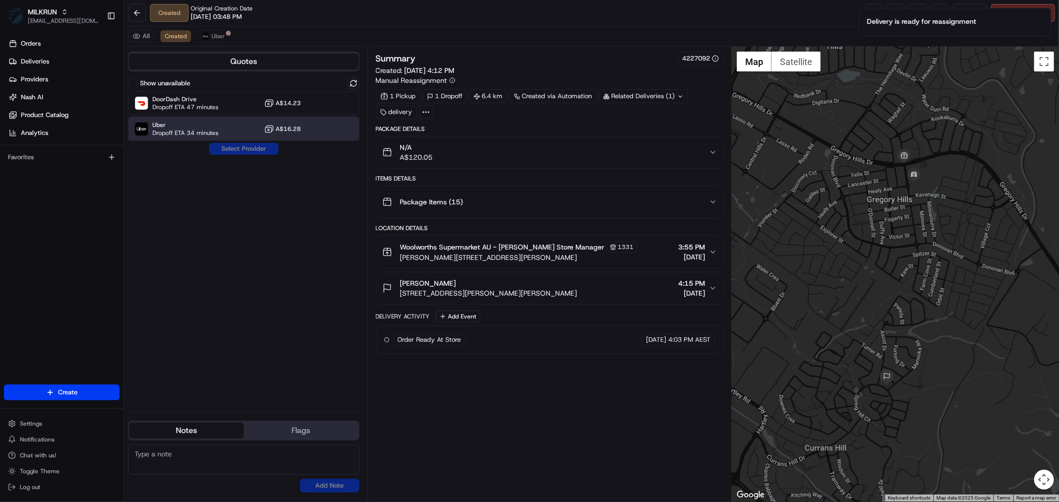
click at [221, 124] on div "Uber Dropoff ETA 34 minutes A$16.28" at bounding box center [243, 129] width 231 height 24
click at [232, 146] on button "Assign Provider" at bounding box center [244, 149] width 70 height 12
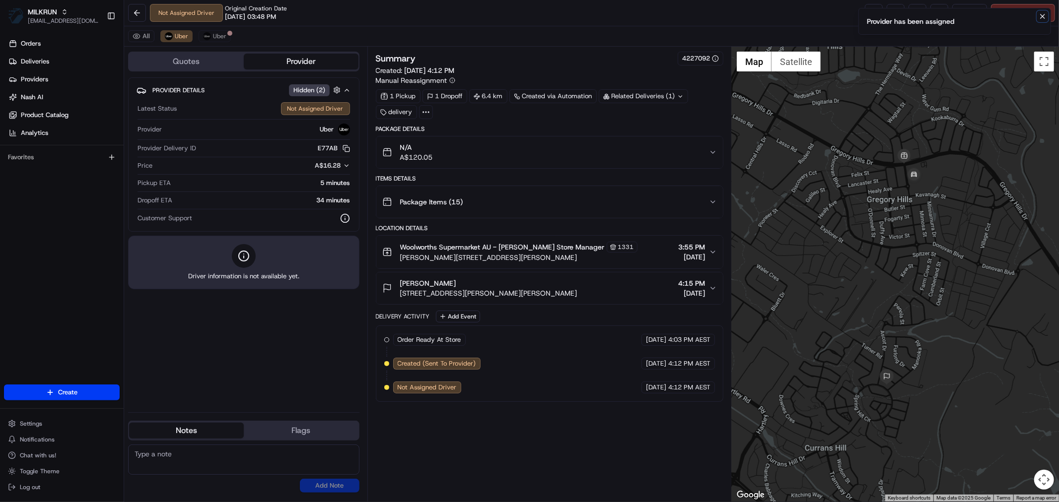
click at [1042, 16] on icon "Notifications (F8)" at bounding box center [1043, 16] width 4 height 4
click at [222, 36] on span "Uber" at bounding box center [219, 36] width 13 height 8
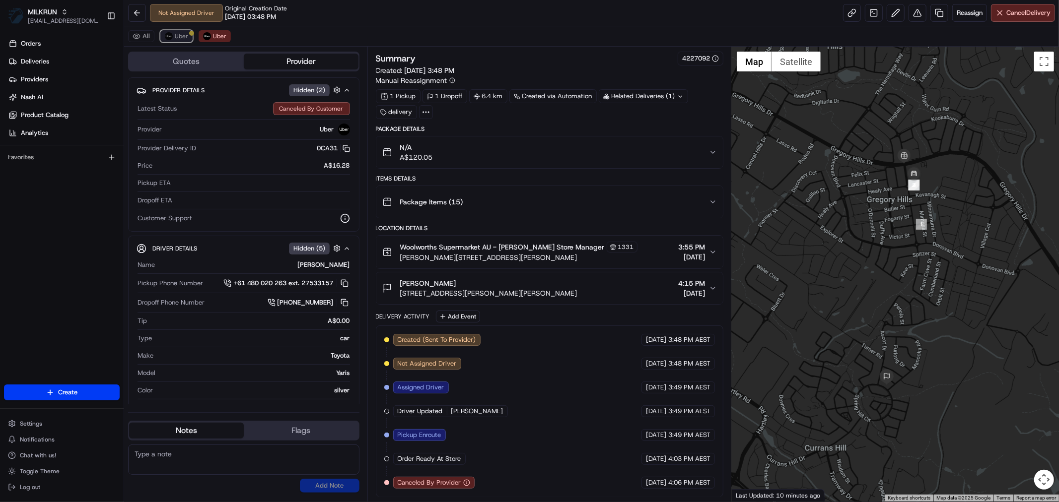
click at [176, 36] on span "Uber" at bounding box center [181, 36] width 13 height 8
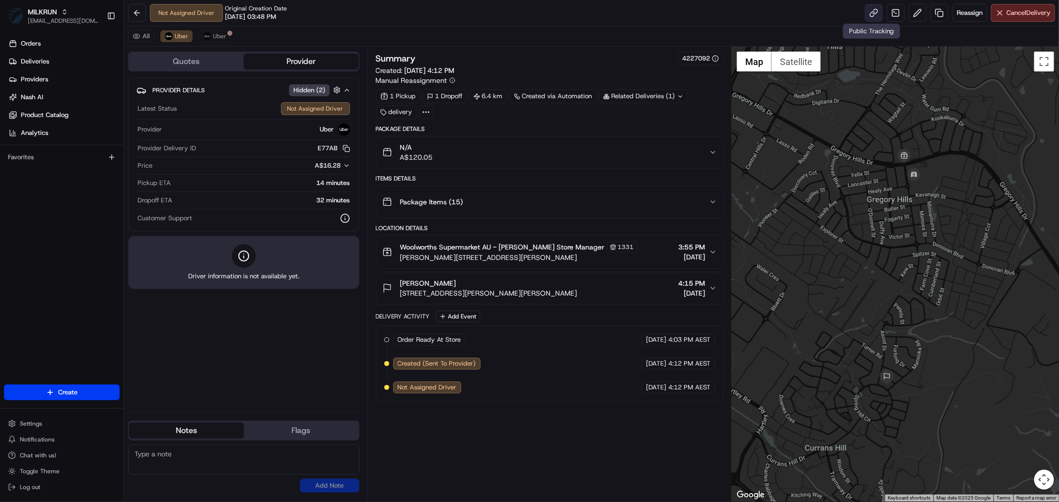
click at [868, 16] on link at bounding box center [874, 13] width 18 height 18
click at [213, 33] on span "Uber" at bounding box center [219, 36] width 13 height 8
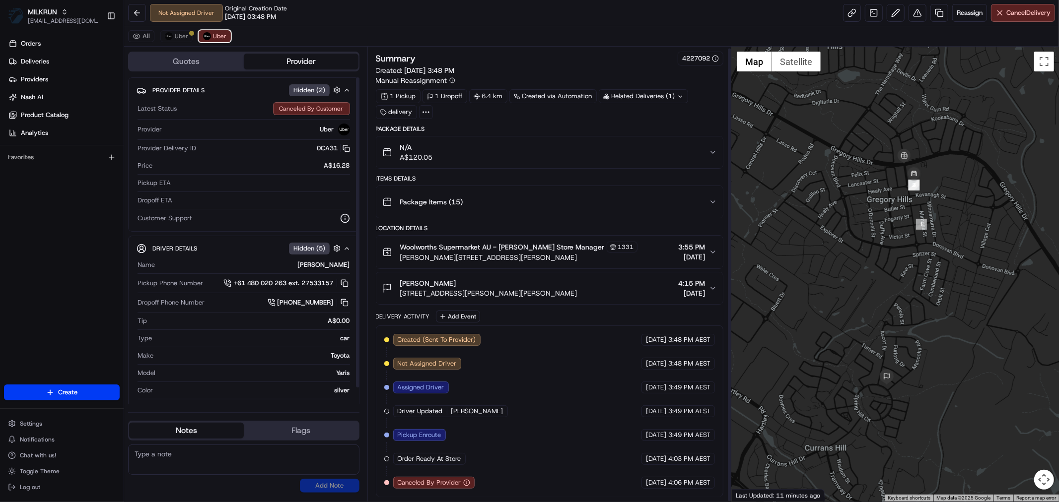
scroll to position [1, 0]
